Goal: Task Accomplishment & Management: Complete application form

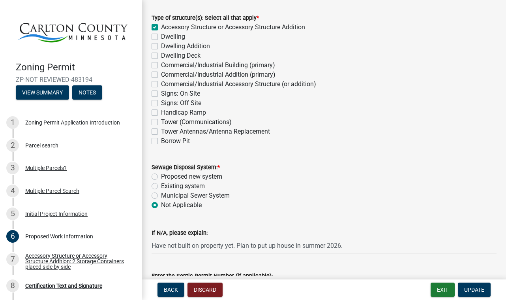
scroll to position [149, 0]
click at [44, 120] on div "Zoning Permit Application Introduction" at bounding box center [72, 123] width 95 height 6
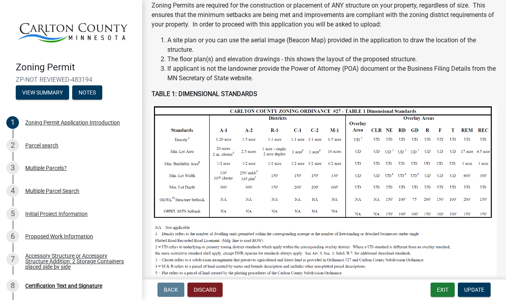
scroll to position [135, 0]
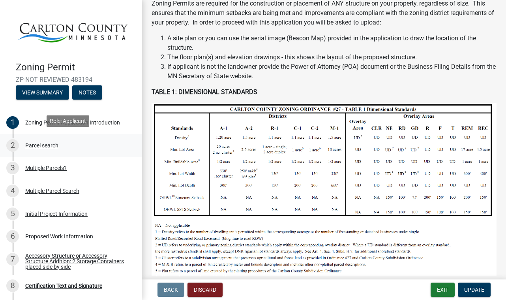
click at [37, 143] on div "Parcel search" at bounding box center [41, 146] width 33 height 6
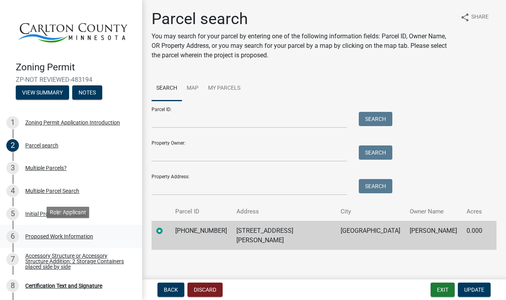
click at [38, 233] on div "Proposed Work Information" at bounding box center [59, 236] width 68 height 6
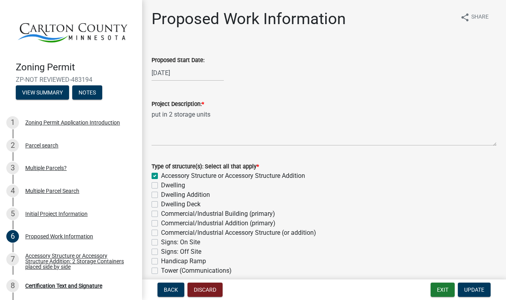
click at [272, 49] on div "Proposed Start Date: [DATE]" at bounding box center [324, 62] width 345 height 37
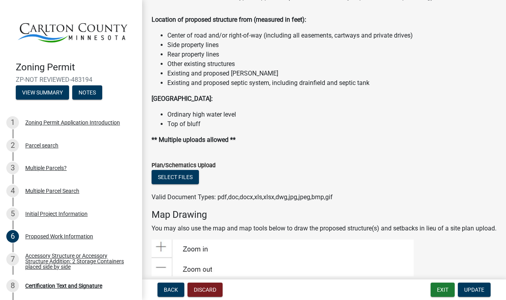
scroll to position [937, 0]
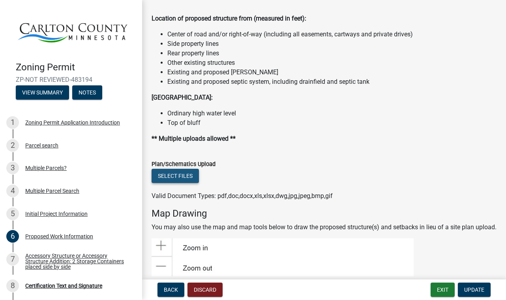
click at [179, 174] on button "Select files" at bounding box center [175, 176] width 47 height 14
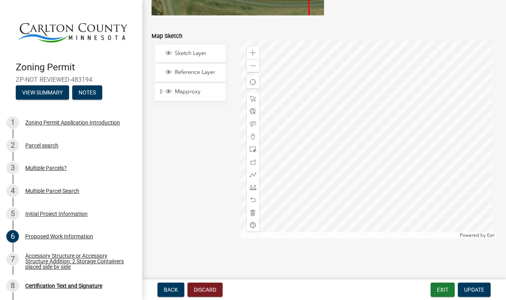
scroll to position [1657, 0]
click at [472, 286] on span "Update" at bounding box center [474, 289] width 20 height 6
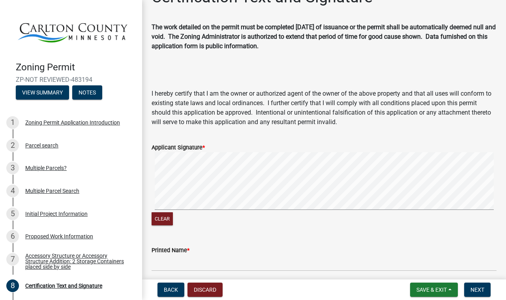
scroll to position [22, 0]
click at [86, 258] on div "Accessory Structure or Accessory Structure Addition: 2 Storage Containers place…" at bounding box center [77, 261] width 104 height 17
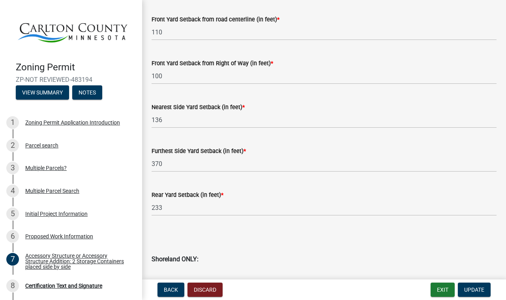
scroll to position [671, 0]
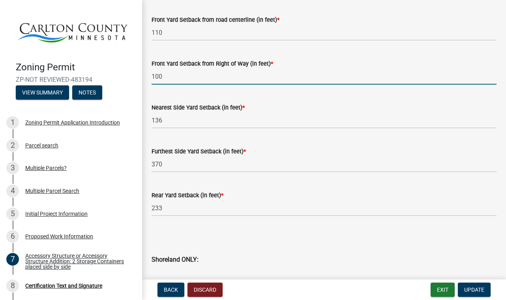
click at [162, 76] on input "100" at bounding box center [324, 76] width 345 height 16
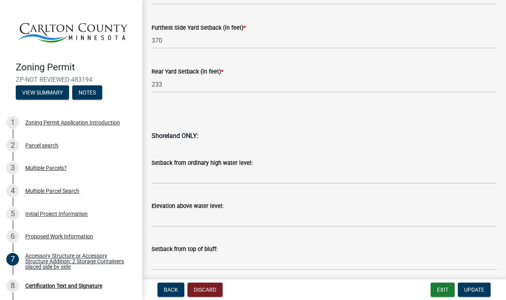
scroll to position [870, 0]
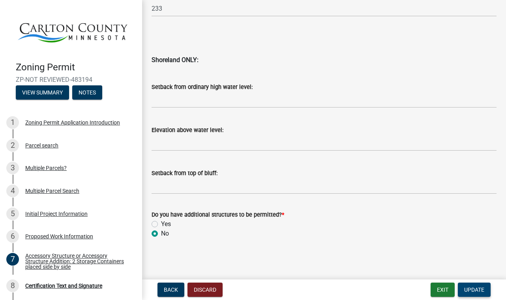
type input "90"
click at [468, 288] on span "Update" at bounding box center [474, 289] width 20 height 6
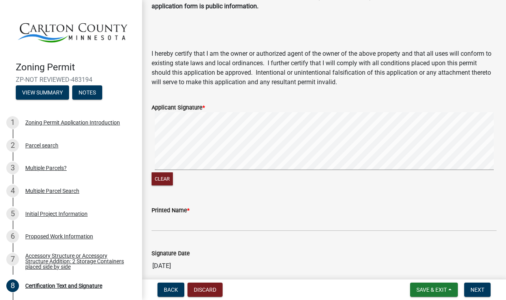
scroll to position [62, 0]
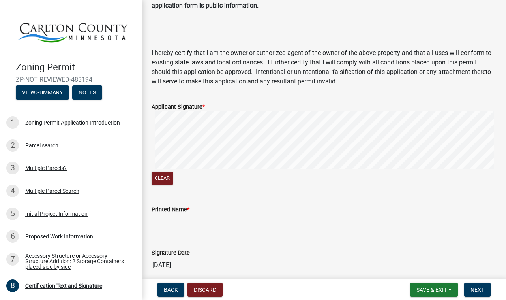
click at [172, 227] on input "Printed Name *" at bounding box center [324, 222] width 345 height 16
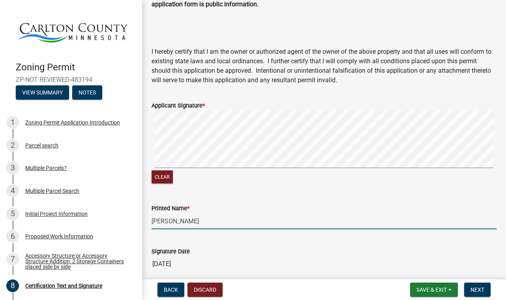
scroll to position [64, 0]
type input "[PERSON_NAME]"
click at [163, 177] on button "Clear" at bounding box center [162, 176] width 21 height 13
click at [360, 172] on div "Clear" at bounding box center [324, 147] width 345 height 75
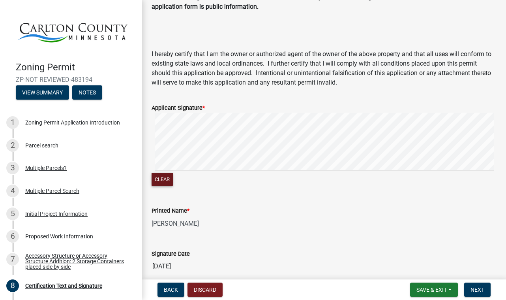
scroll to position [128, 0]
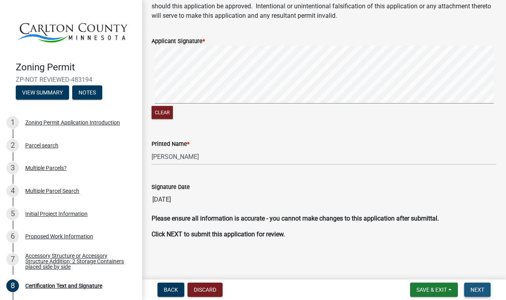
click at [475, 289] on span "Next" at bounding box center [478, 289] width 14 height 6
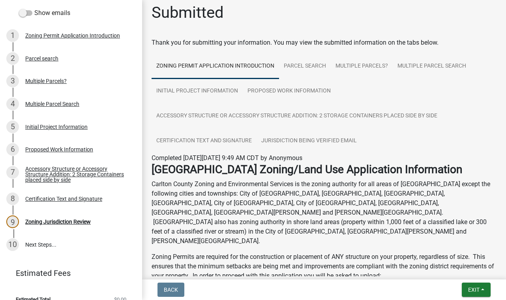
scroll to position [0, 0]
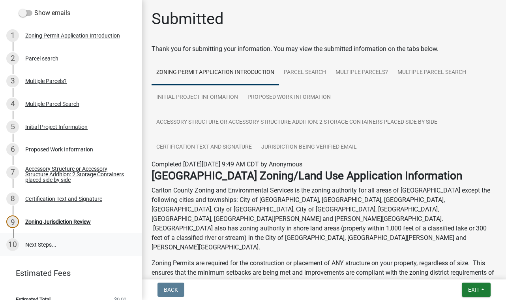
click at [39, 239] on link "10 Next Steps..." at bounding box center [71, 244] width 142 height 23
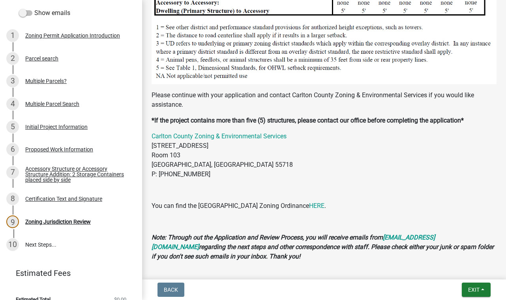
scroll to position [870, 0]
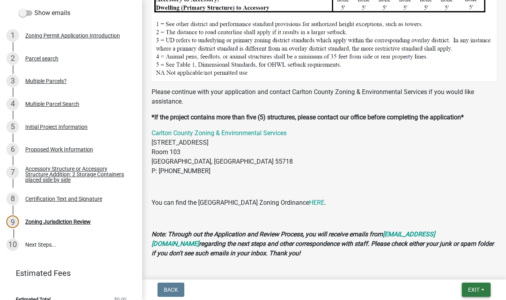
click at [471, 287] on span "Exit" at bounding box center [473, 289] width 11 height 6
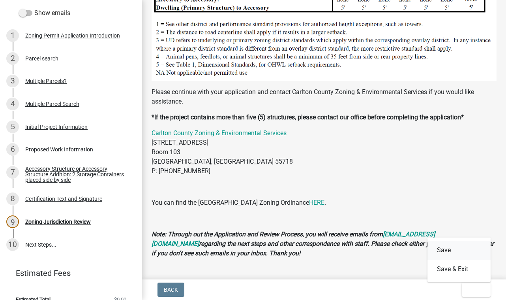
click at [451, 250] on button "Save" at bounding box center [459, 249] width 63 height 19
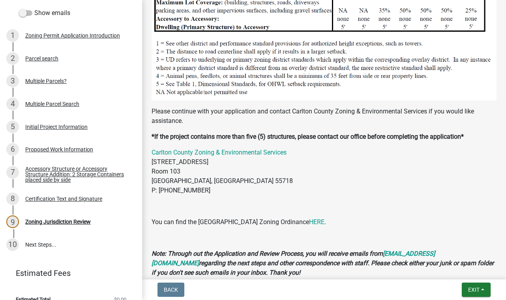
scroll to position [850, 0]
